Goal: Information Seeking & Learning: Learn about a topic

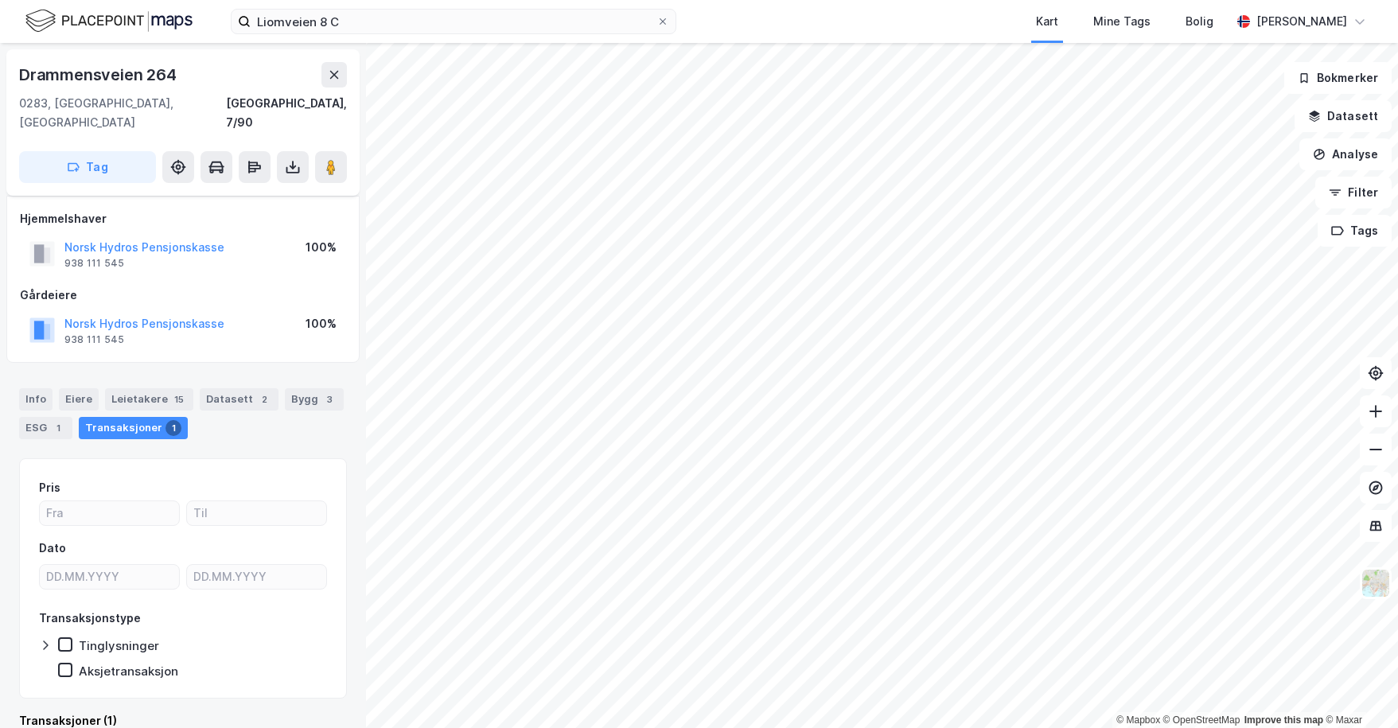
click at [1398, 240] on html "[STREET_ADDRESS] C Kart Mine Tags Bolig [PERSON_NAME] © Mapbox © OpenStreetMap …" at bounding box center [699, 364] width 1398 height 728
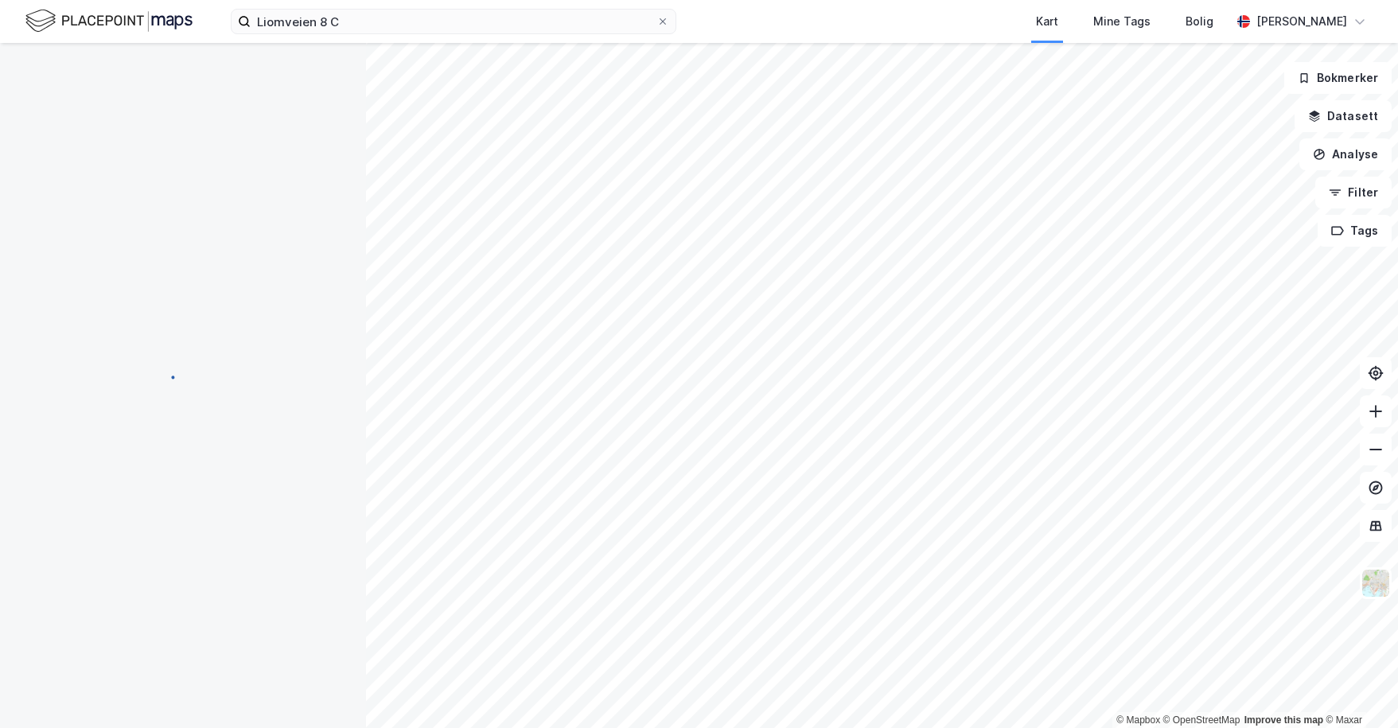
scroll to position [9, 0]
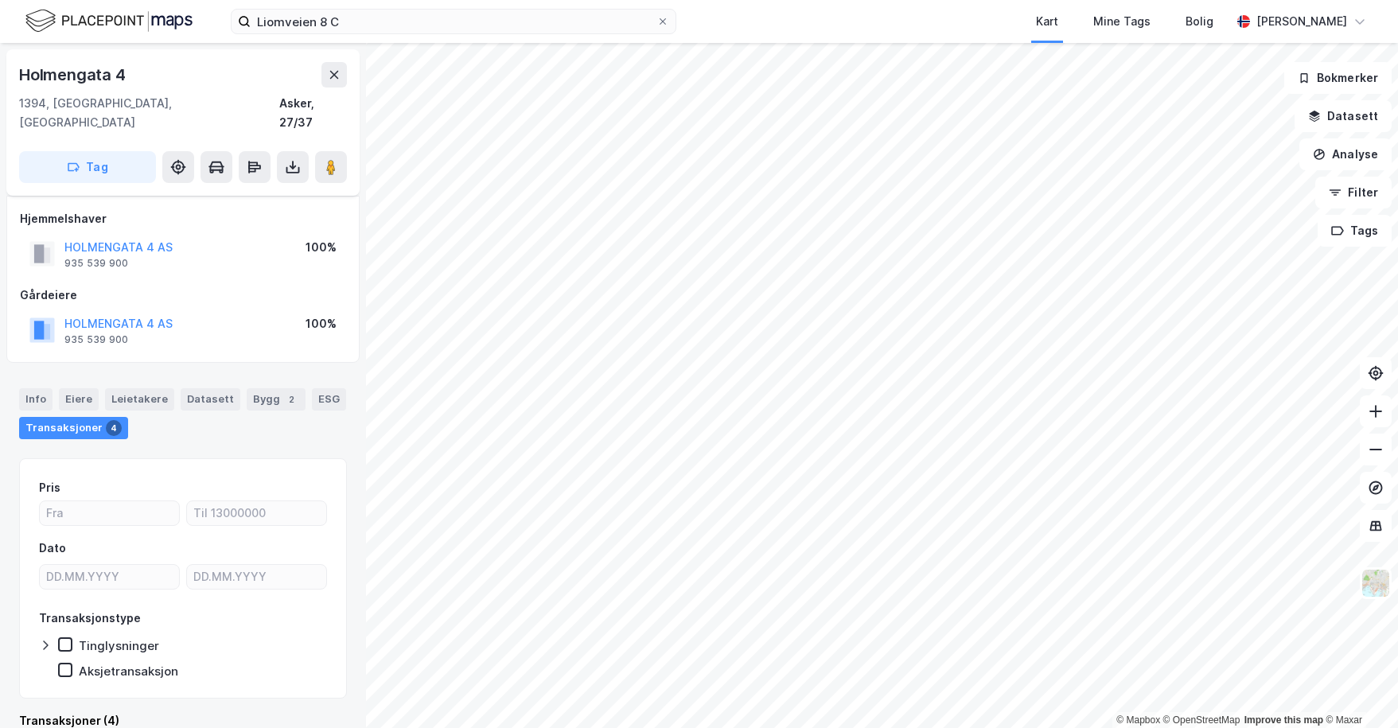
scroll to position [9, 0]
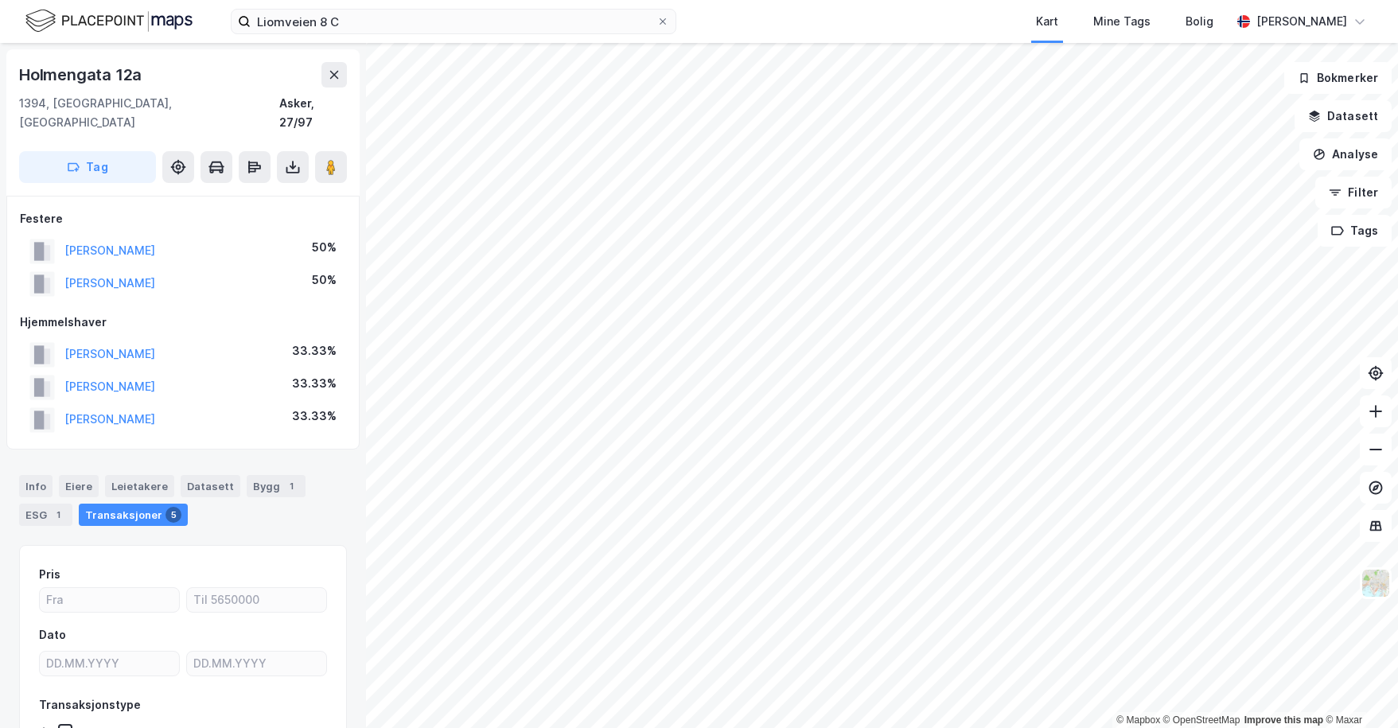
scroll to position [9, 0]
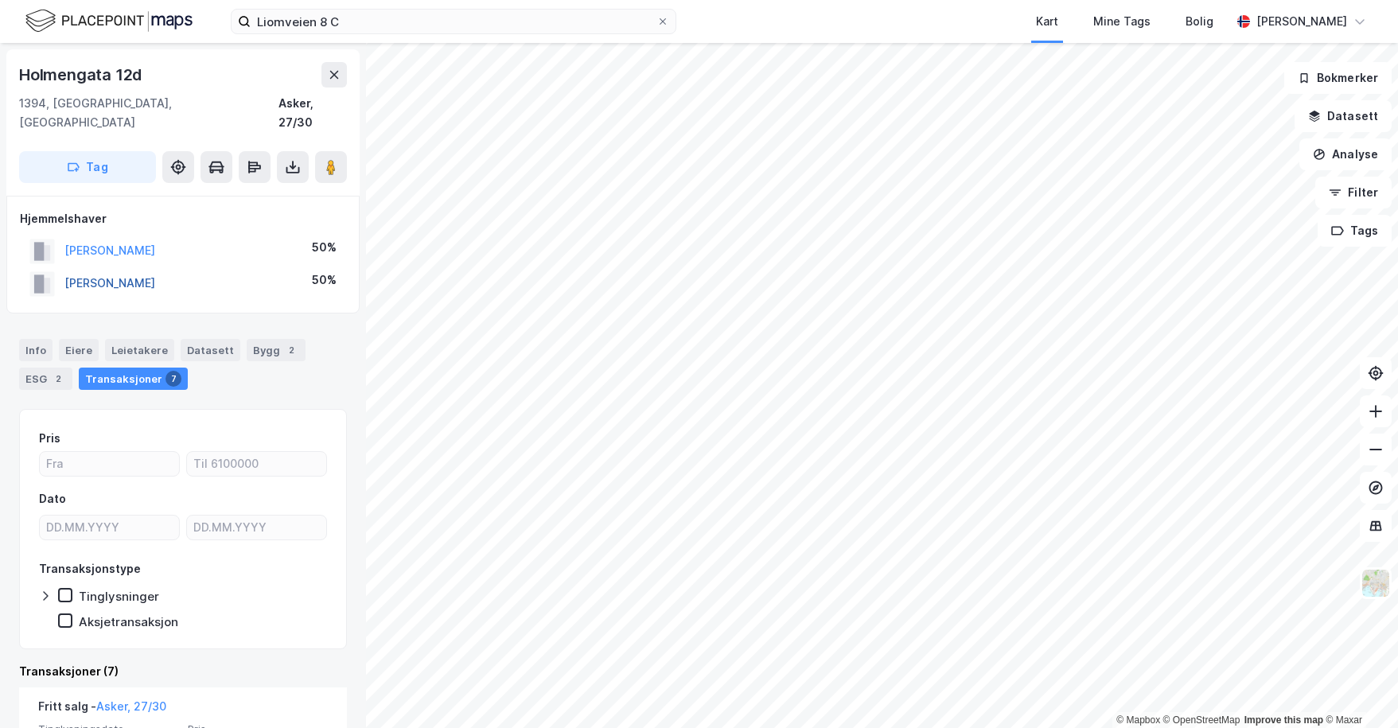
click at [0, 0] on button "[PERSON_NAME]" at bounding box center [0, 0] width 0 height 0
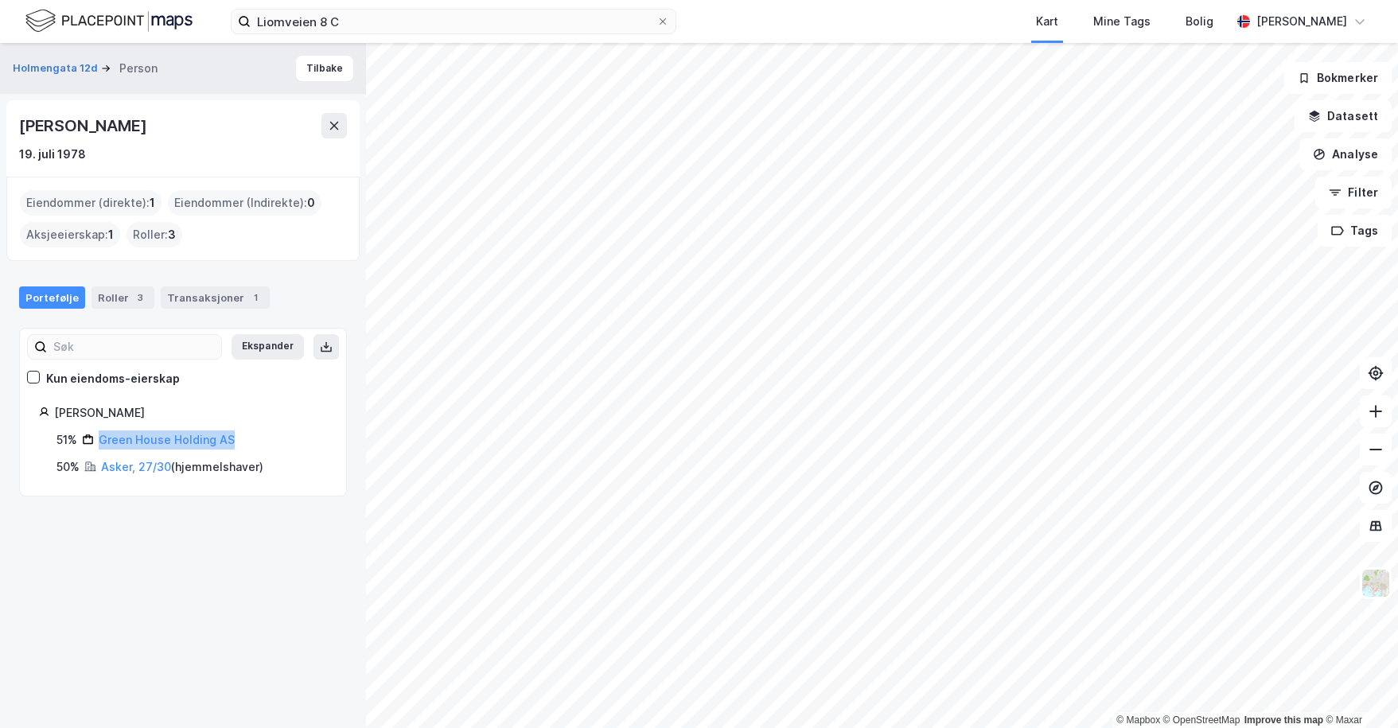
drag, startPoint x: 252, startPoint y: 441, endPoint x: 102, endPoint y: 447, distance: 150.6
click at [102, 447] on div "51% Green House Holding AS" at bounding box center [192, 440] width 271 height 19
copy link "Green House Holding AS"
